Goal: Information Seeking & Learning: Learn about a topic

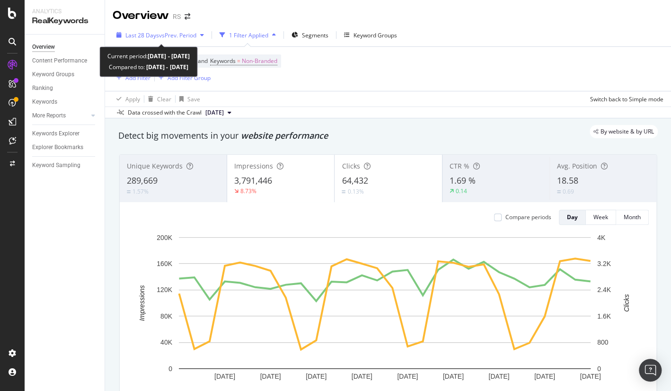
click at [175, 35] on span "vs Prev. Period" at bounding box center [177, 35] width 37 height 8
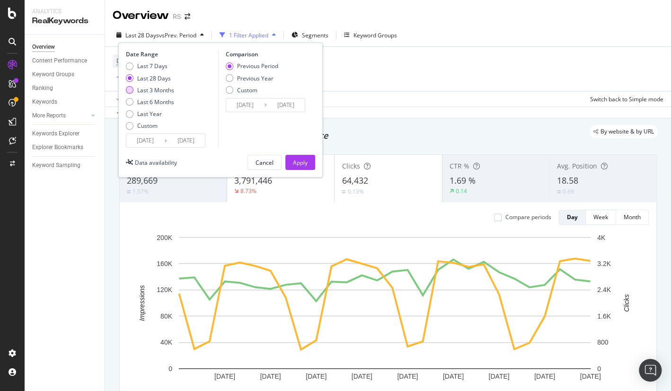
click at [163, 91] on div "Last 3 Months" at bounding box center [155, 90] width 37 height 8
type input "[DATE]"
click at [300, 164] on div "Apply" at bounding box center [300, 163] width 15 height 8
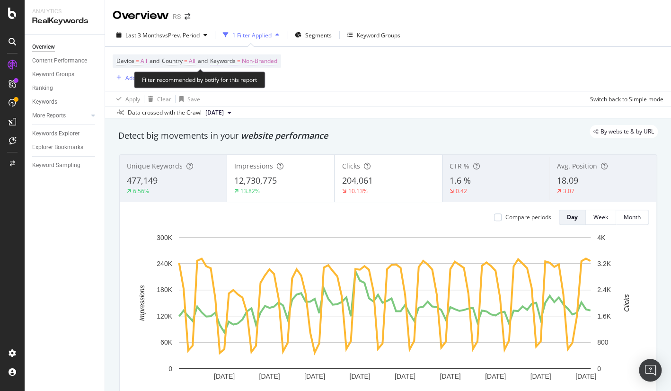
click at [276, 63] on span "Non-Branded" at bounding box center [260, 60] width 36 height 13
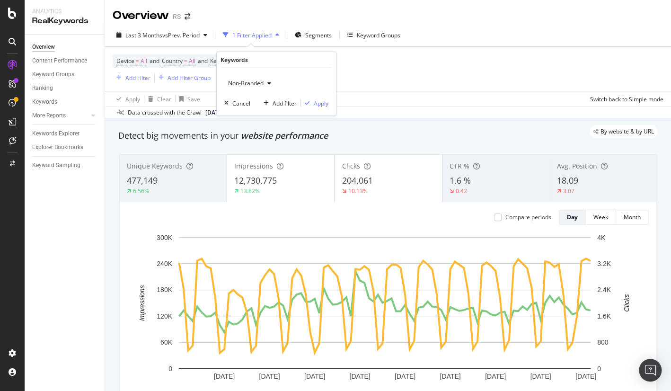
click at [259, 84] on span "Non-Branded" at bounding box center [243, 83] width 39 height 8
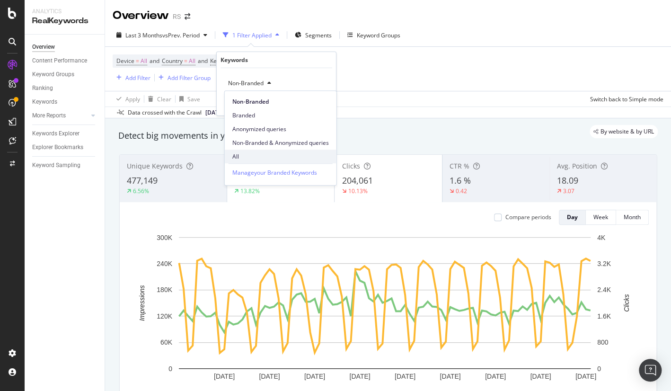
click at [251, 157] on span "All" at bounding box center [280, 156] width 97 height 9
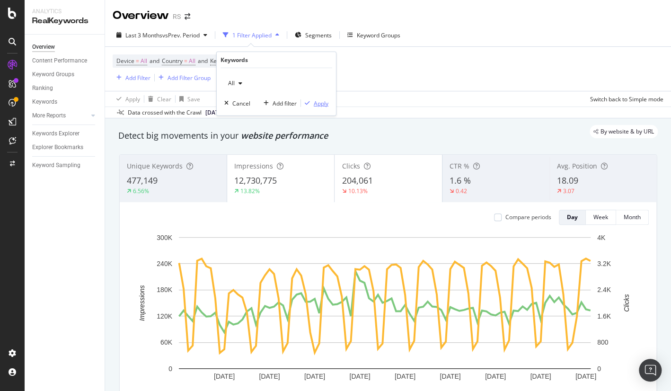
click at [325, 104] on div "Apply" at bounding box center [321, 103] width 15 height 8
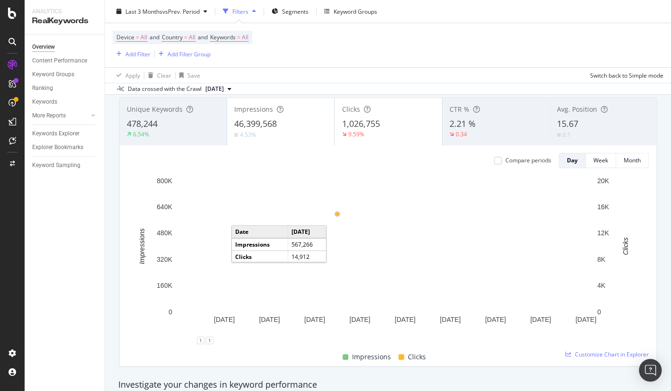
scroll to position [17, 0]
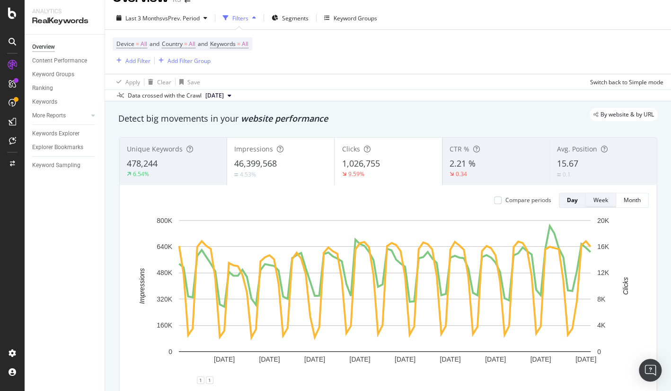
click at [594, 202] on div "Week" at bounding box center [601, 200] width 15 height 8
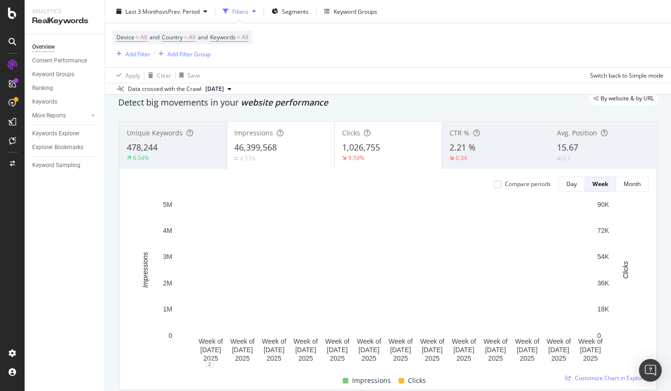
scroll to position [34, 0]
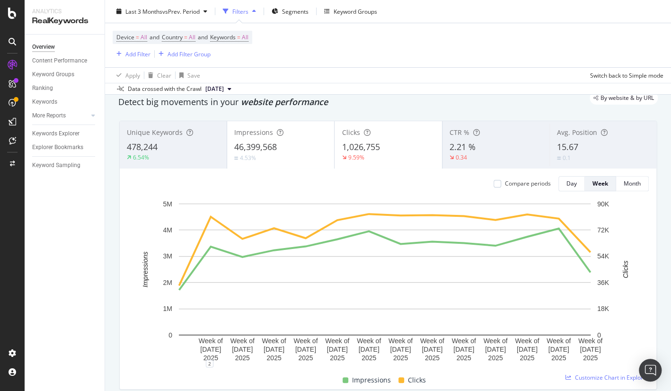
click at [456, 107] on div "Detect big movements in your website performance" at bounding box center [388, 102] width 540 height 12
click at [460, 105] on div "Detect big movements in your website performance" at bounding box center [388, 102] width 540 height 12
click at [236, 38] on span "Keywords" at bounding box center [223, 37] width 26 height 8
click at [236, 61] on div "button" at bounding box center [240, 60] width 11 height 6
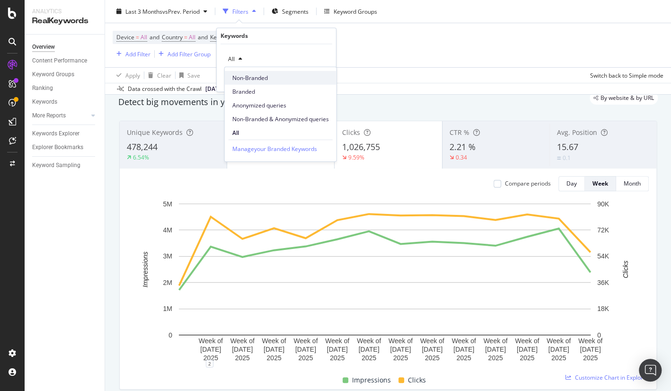
click at [239, 80] on span "Non-Branded" at bounding box center [280, 77] width 97 height 9
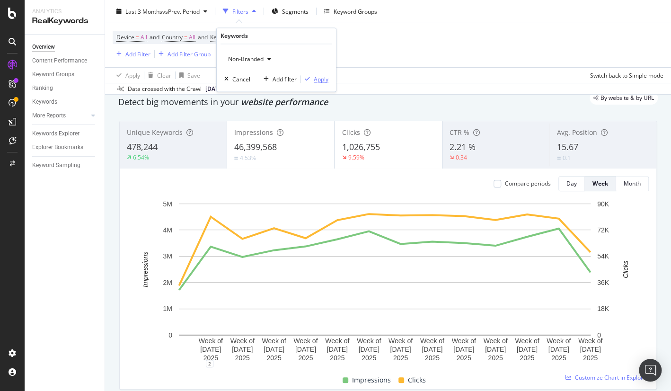
drag, startPoint x: 320, startPoint y: 86, endPoint x: 312, endPoint y: 81, distance: 8.9
click at [312, 81] on div "button" at bounding box center [307, 80] width 13 height 6
click at [304, 83] on div "Data crossed with the Crawl [DATE]" at bounding box center [388, 88] width 566 height 11
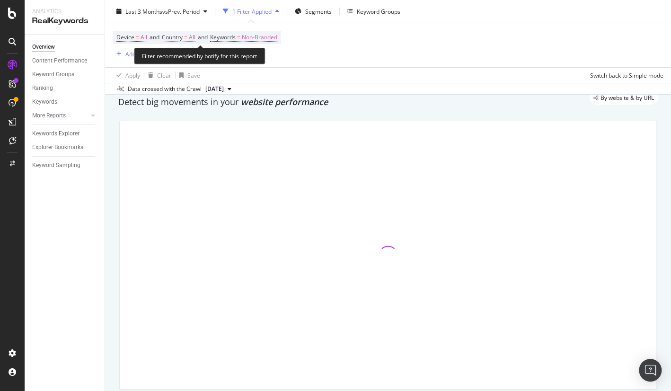
click at [187, 36] on span "=" at bounding box center [185, 37] width 3 height 8
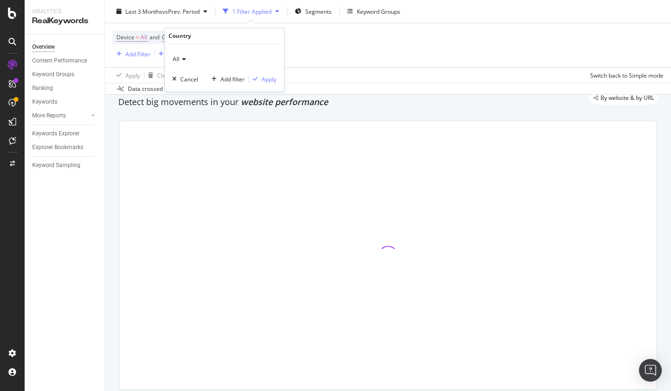
click at [187, 52] on div "All" at bounding box center [224, 59] width 104 height 15
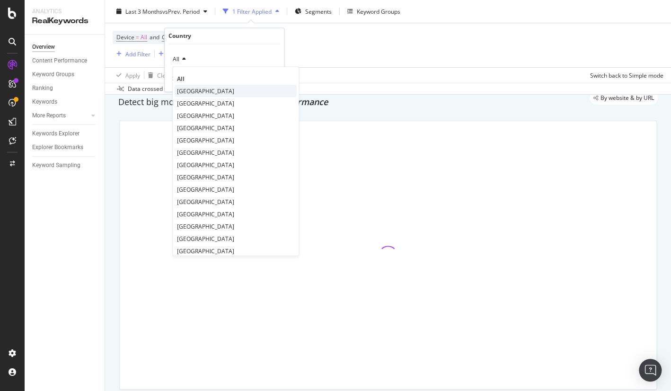
click at [192, 91] on span "[GEOGRAPHIC_DATA]" at bounding box center [205, 91] width 57 height 8
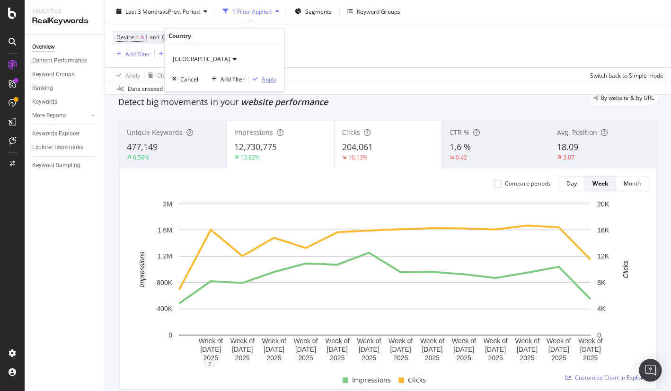
click at [269, 81] on div "Apply" at bounding box center [269, 79] width 15 height 8
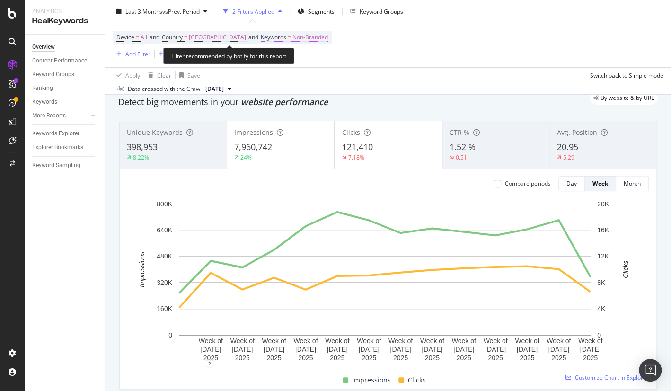
click at [328, 40] on span "Non-Branded" at bounding box center [311, 37] width 36 height 13
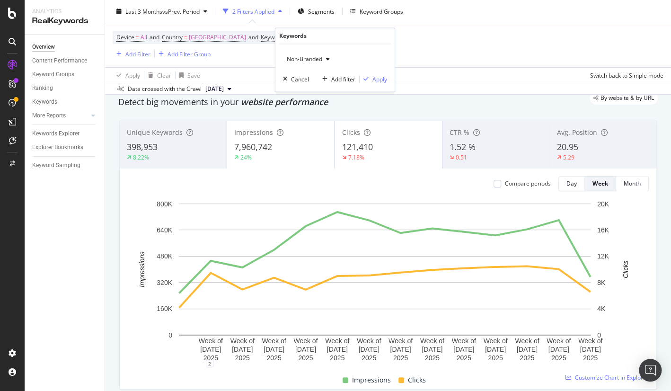
click at [321, 55] on span "Non-Branded" at bounding box center [302, 59] width 39 height 8
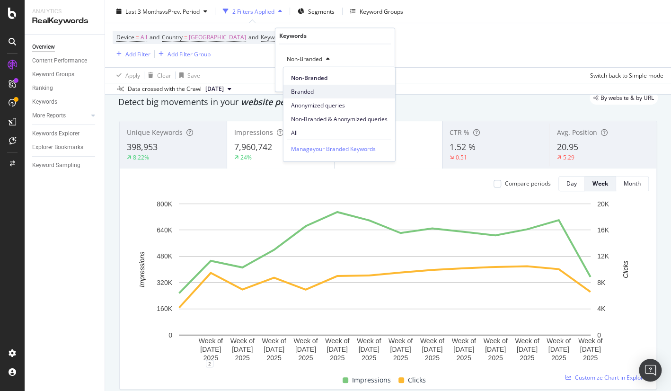
click at [318, 93] on span "Branded" at bounding box center [339, 91] width 97 height 9
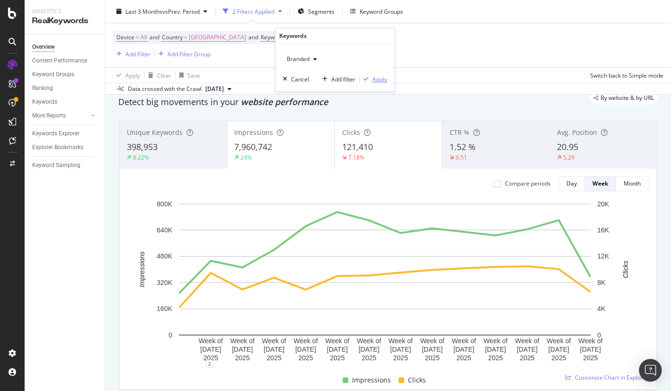
click at [367, 80] on icon "button" at bounding box center [366, 80] width 5 height 6
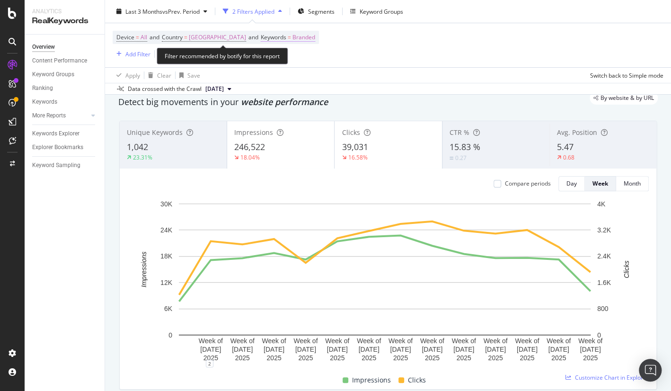
click at [291, 35] on span "=" at bounding box center [289, 37] width 3 height 8
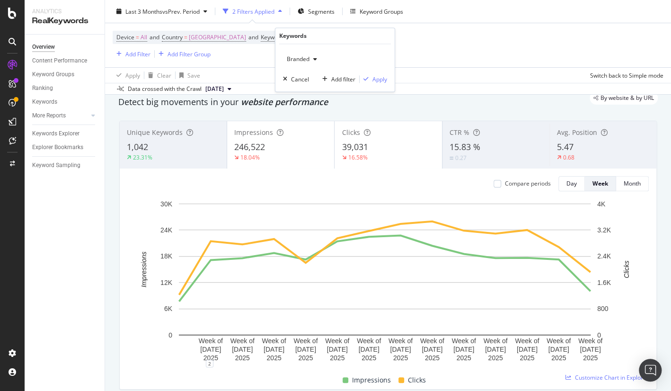
click at [297, 58] on span "Branded" at bounding box center [296, 59] width 27 height 8
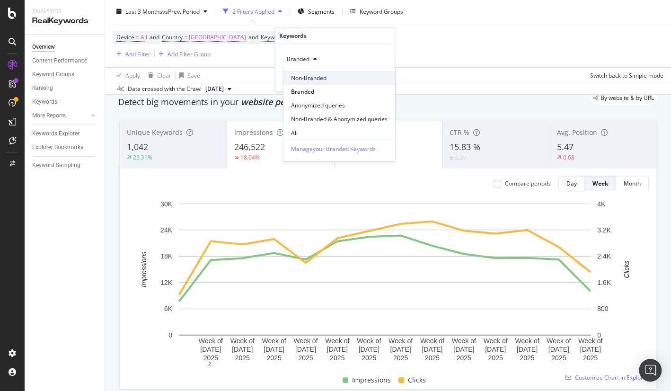
click at [303, 75] on span "Non-Branded" at bounding box center [339, 77] width 97 height 9
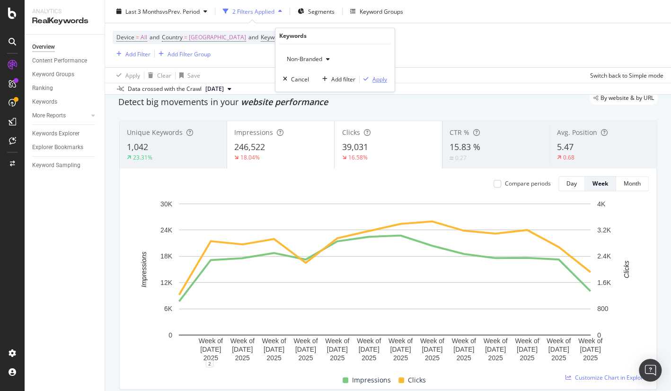
click at [383, 80] on div "Apply" at bounding box center [380, 79] width 15 height 8
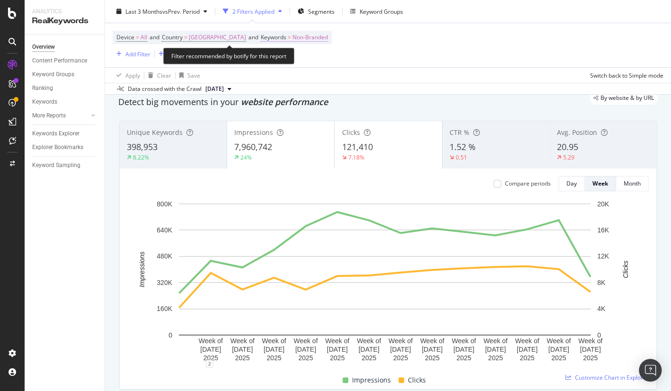
click at [291, 36] on span "=" at bounding box center [289, 37] width 3 height 8
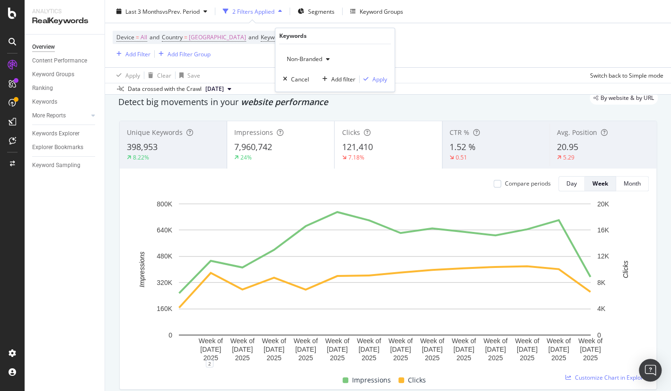
click at [304, 51] on div "Non-Branded Cancel Add filter Apply" at bounding box center [335, 68] width 119 height 47
click at [305, 60] on span "Non-Branded" at bounding box center [302, 59] width 39 height 8
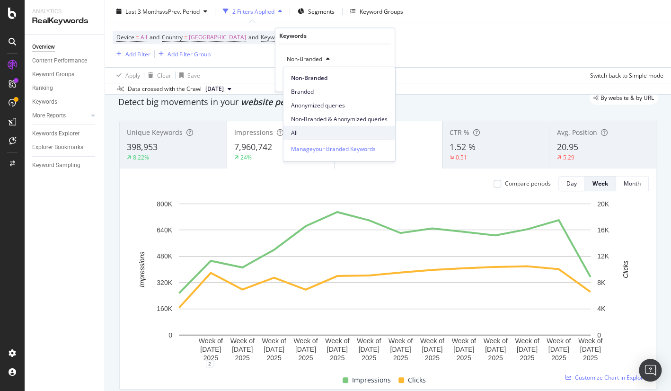
click at [305, 130] on span "All" at bounding box center [339, 132] width 97 height 9
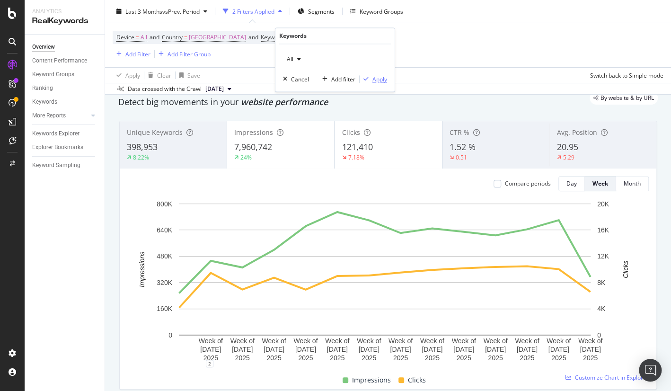
click at [373, 82] on div "Apply" at bounding box center [380, 79] width 15 height 8
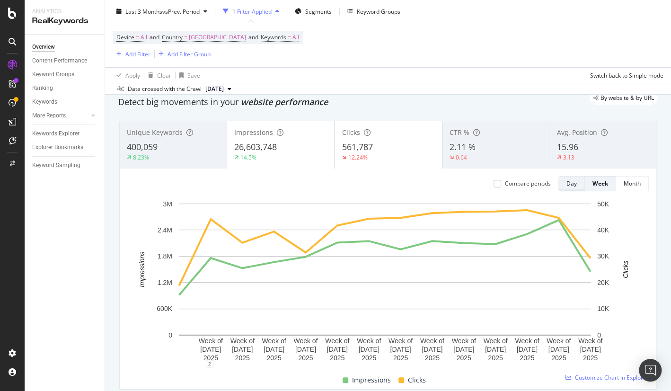
click at [572, 179] on button "Day" at bounding box center [572, 183] width 27 height 15
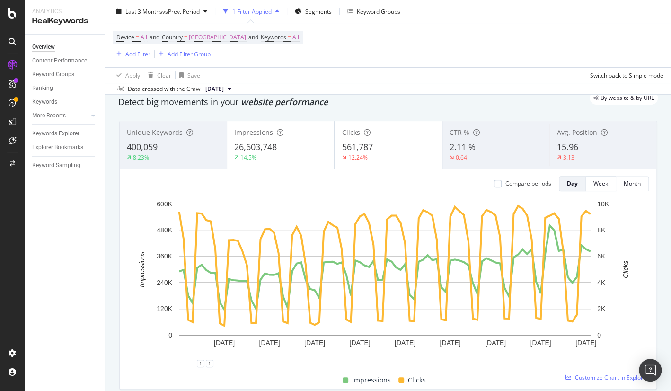
click at [577, 51] on div "Device = All and Country = [GEOGRAPHIC_DATA] and Keywords = All Add Filter Add …" at bounding box center [388, 45] width 551 height 44
click at [605, 42] on div "Device = All and Country = [GEOGRAPHIC_DATA] and Keywords = All Add Filter Add …" at bounding box center [388, 45] width 551 height 44
click at [85, 249] on div "Overview Content Performance Keyword Groups Ranking Keywords More Reports Count…" at bounding box center [65, 213] width 80 height 356
drag, startPoint x: 85, startPoint y: 249, endPoint x: 70, endPoint y: 261, distance: 20.2
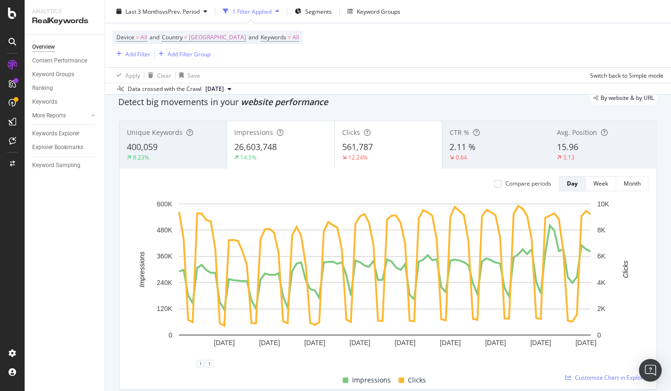
click at [70, 261] on div "Overview Content Performance Keyword Groups Ranking Keywords More Reports Count…" at bounding box center [65, 213] width 80 height 356
click at [117, 184] on div "Unique Keywords 400,059 8.23% Impressions 26,603,748 14.5% Clicks 561,787 12.24…" at bounding box center [388, 255] width 549 height 284
